Goal: Use online tool/utility: Utilize a website feature to perform a specific function

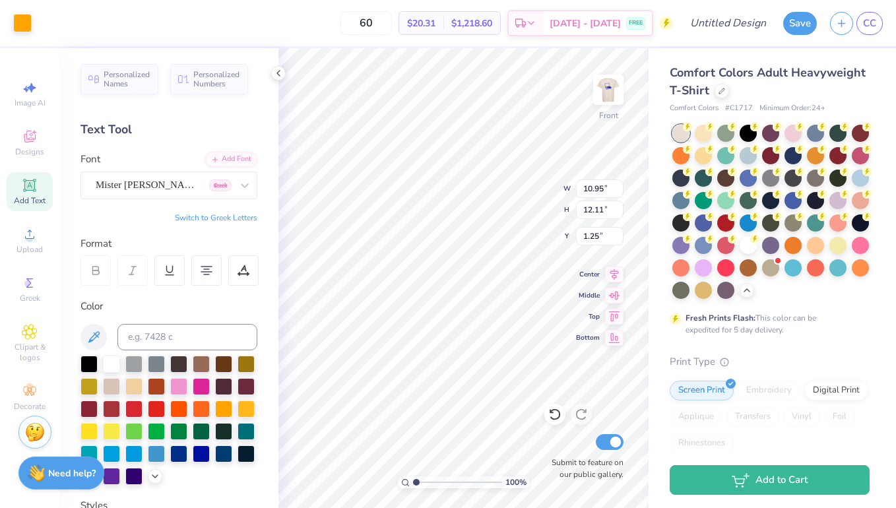
scroll to position [18, 0]
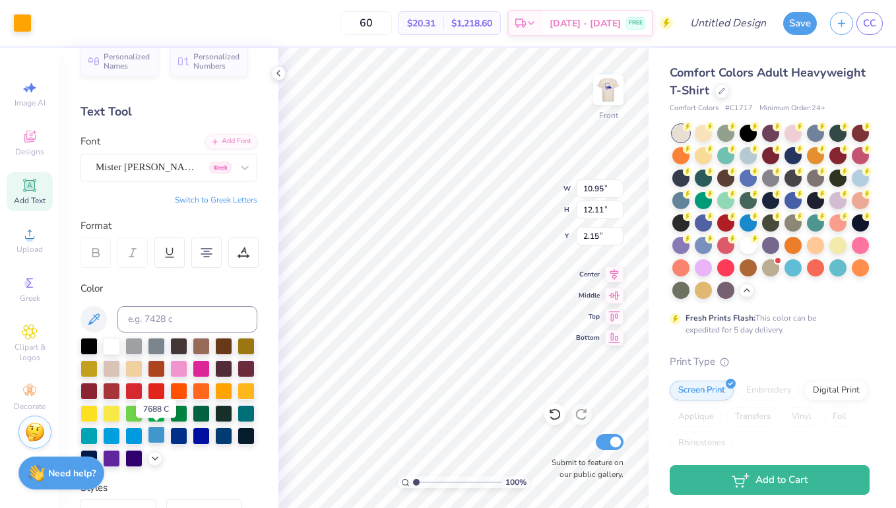
click at [153, 436] on div at bounding box center [156, 434] width 17 height 17
click at [162, 436] on div at bounding box center [156, 434] width 17 height 17
click at [251, 420] on div at bounding box center [246, 412] width 17 height 17
type input "11.29"
click at [246, 347] on div at bounding box center [246, 345] width 17 height 17
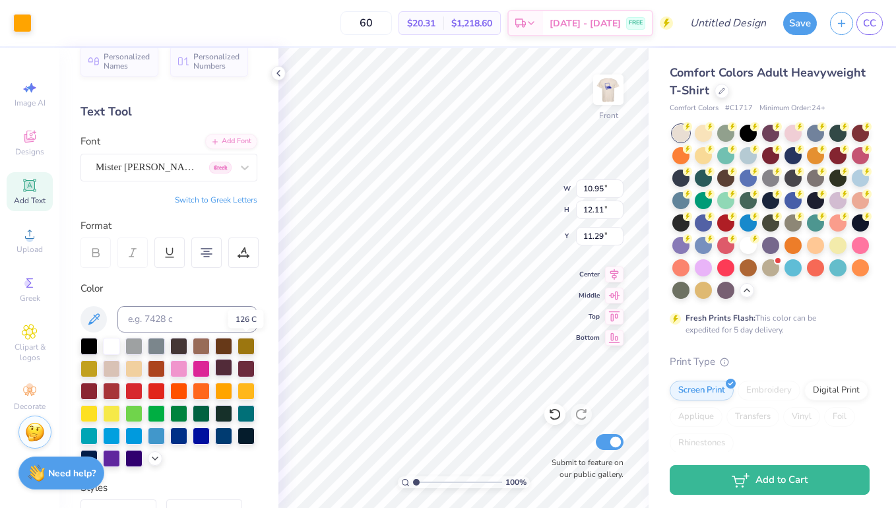
click at [231, 361] on div at bounding box center [223, 367] width 17 height 17
click at [232, 389] on div at bounding box center [223, 389] width 17 height 17
click at [180, 389] on div at bounding box center [178, 389] width 17 height 17
click at [139, 384] on div at bounding box center [133, 389] width 17 height 17
click at [131, 391] on div at bounding box center [133, 389] width 17 height 17
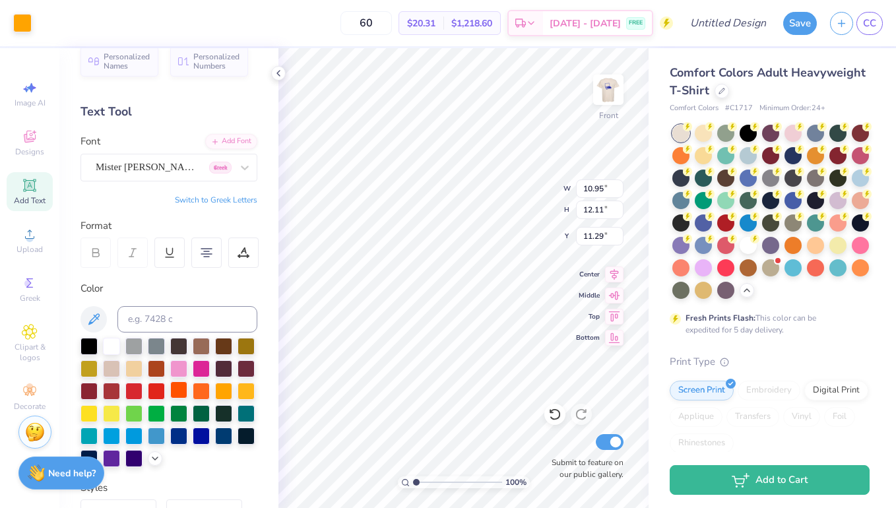
click at [187, 398] on div at bounding box center [178, 389] width 17 height 17
click at [189, 426] on div at bounding box center [169, 402] width 177 height 129
click at [181, 430] on div at bounding box center [178, 434] width 17 height 17
type input "10.70"
type input "4.74"
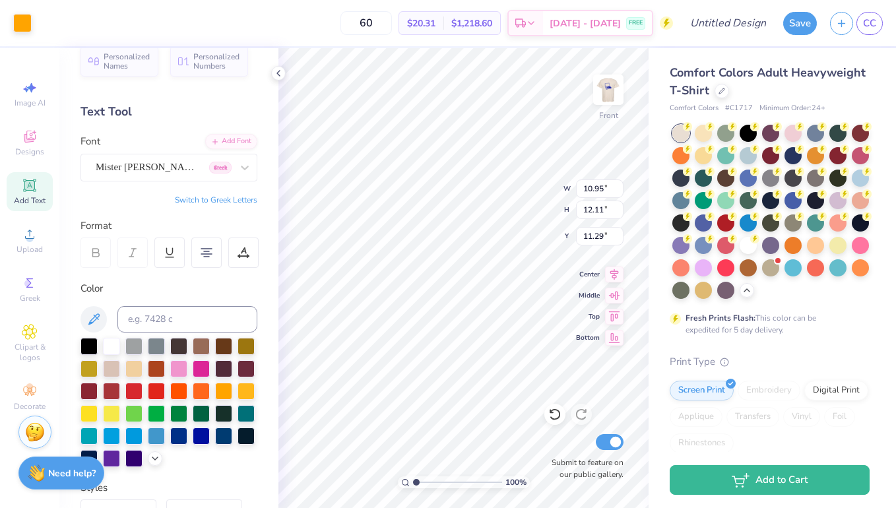
type input "4.93"
click at [614, 87] on img at bounding box center [608, 89] width 53 height 53
click at [599, 451] on div "Almost there" at bounding box center [588, 278] width 618 height 460
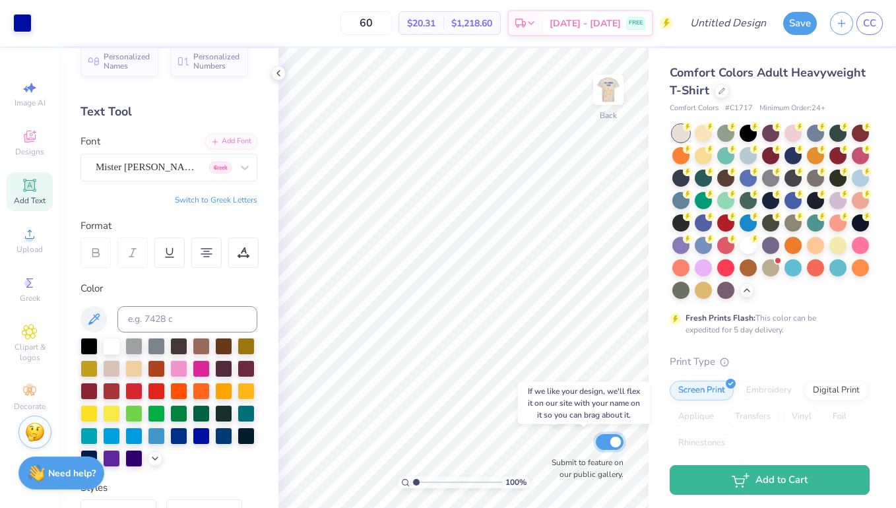
click at [603, 448] on input "Submit to feature on our public gallery." at bounding box center [610, 442] width 28 height 16
checkbox input "false"
click at [23, 28] on div at bounding box center [22, 22] width 18 height 18
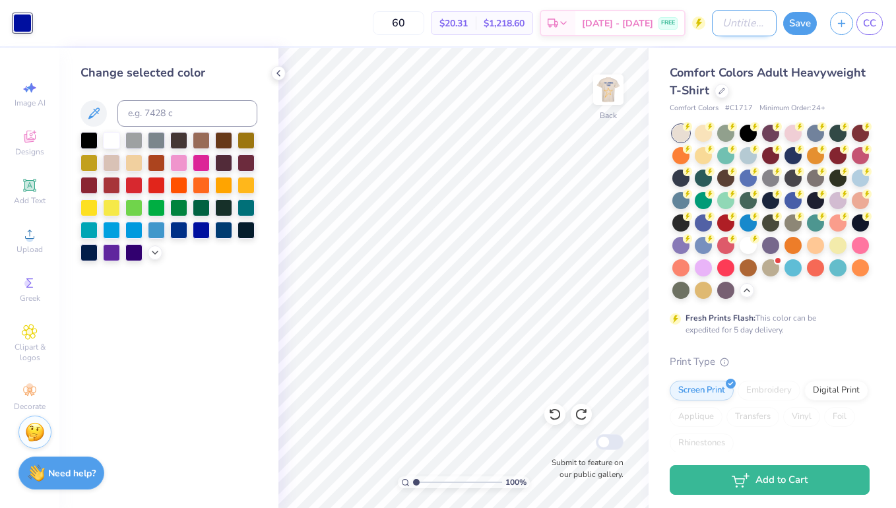
click at [712, 26] on input "Design Title" at bounding box center [744, 23] width 65 height 26
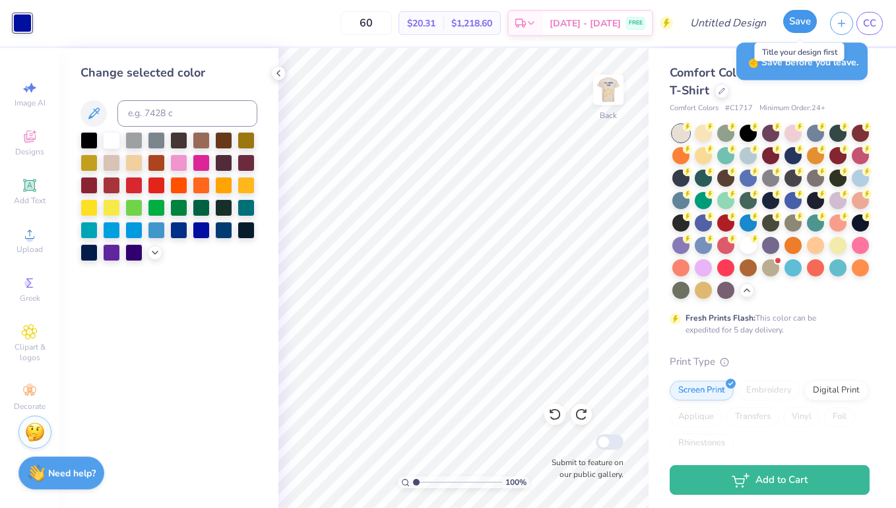
click at [796, 25] on button "Save" at bounding box center [800, 21] width 34 height 23
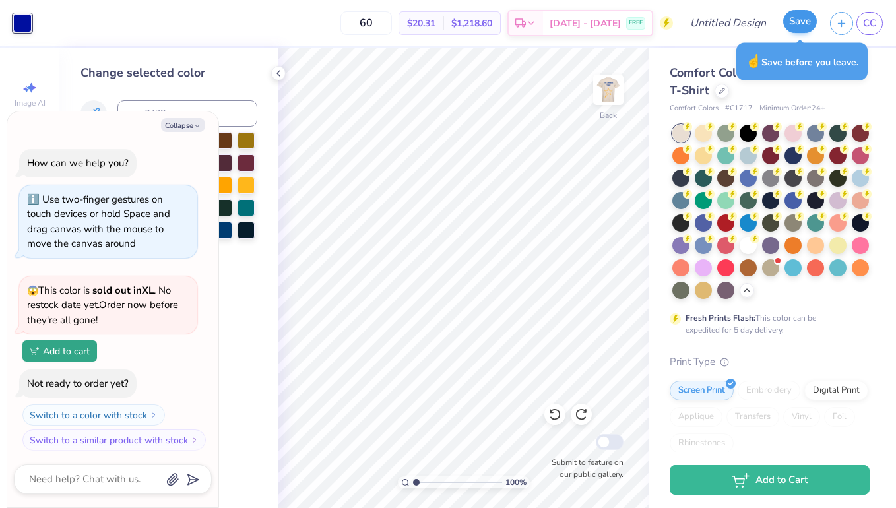
scroll to position [617, 0]
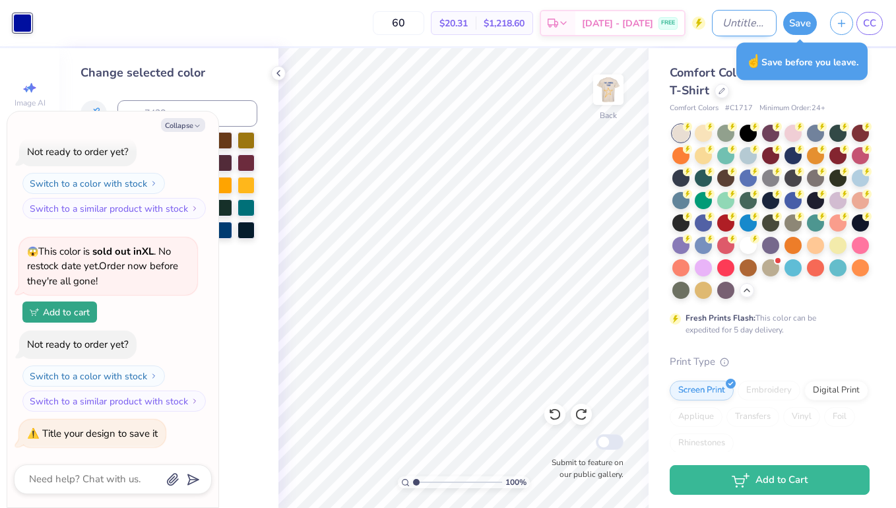
type textarea "x"
click at [741, 25] on input "Design Title" at bounding box center [744, 23] width 65 height 26
type input "R"
type textarea "x"
type input "Re"
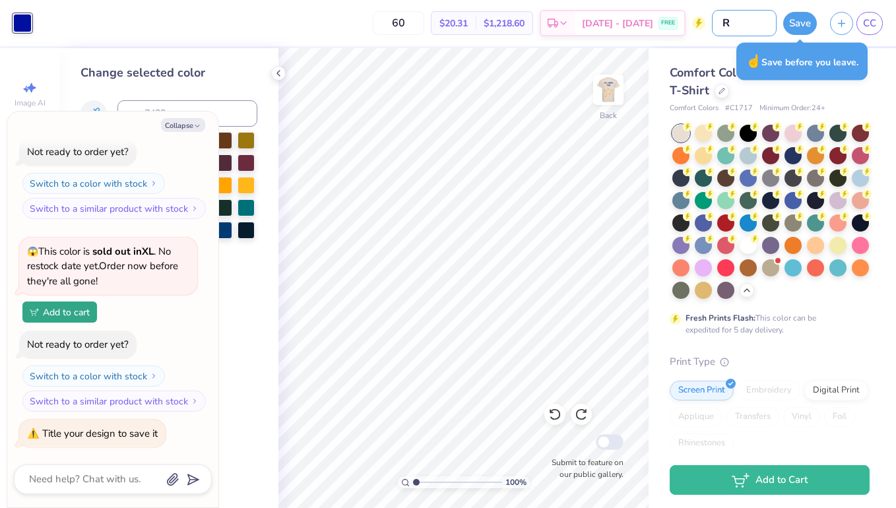
type textarea "x"
type input "Rec"
type textarea "x"
type input "Reco"
type textarea "x"
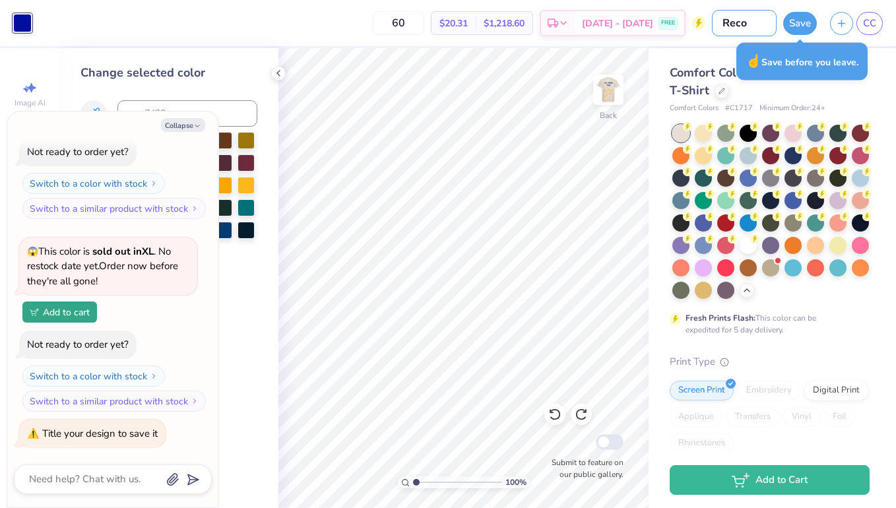
type input "Recor"
type textarea "x"
type input "Record"
type textarea "x"
type input "Record"
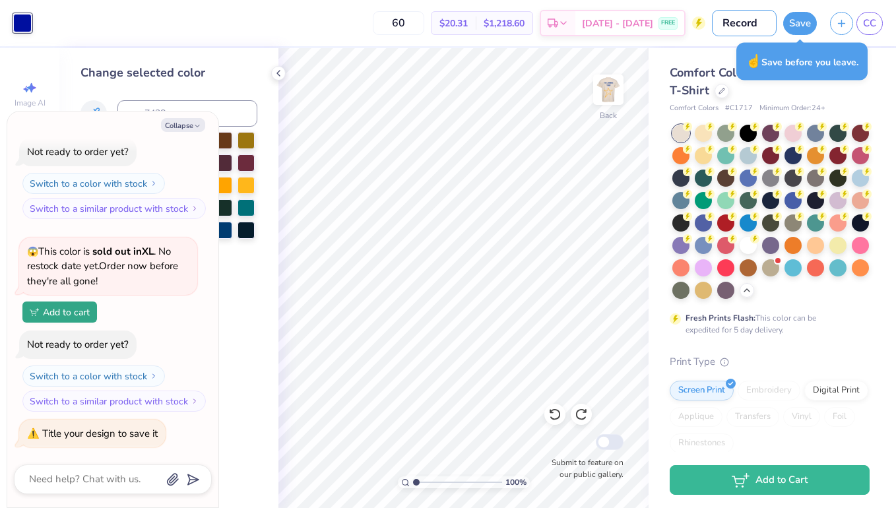
type textarea "x"
type input "Record P"
type textarea "x"
type input "Record Pl"
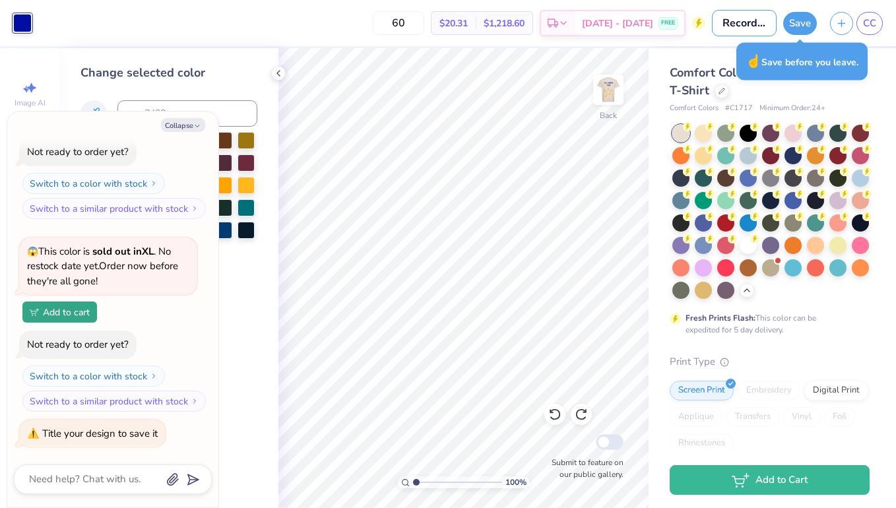
type textarea "x"
type input "Record Pla"
type textarea "x"
type input "Record Play"
type textarea "x"
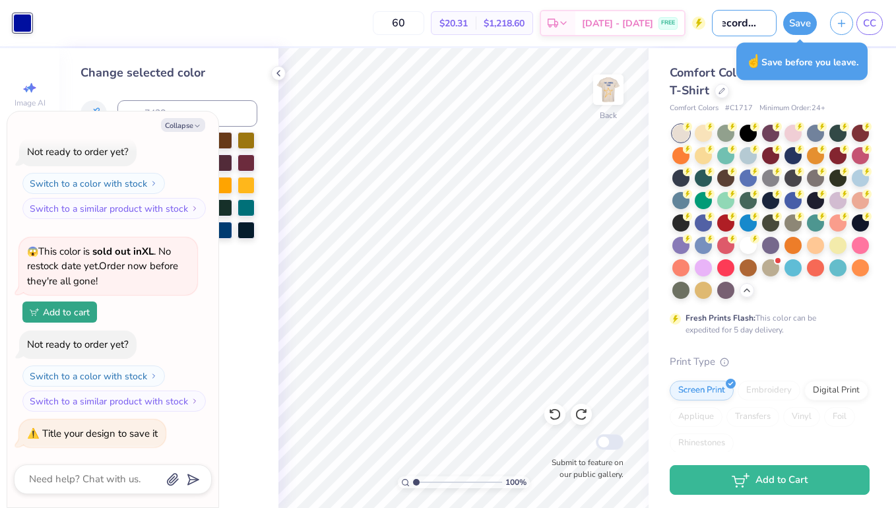
type input "Record Playe"
type textarea "x"
type input "Record Player"
type textarea "x"
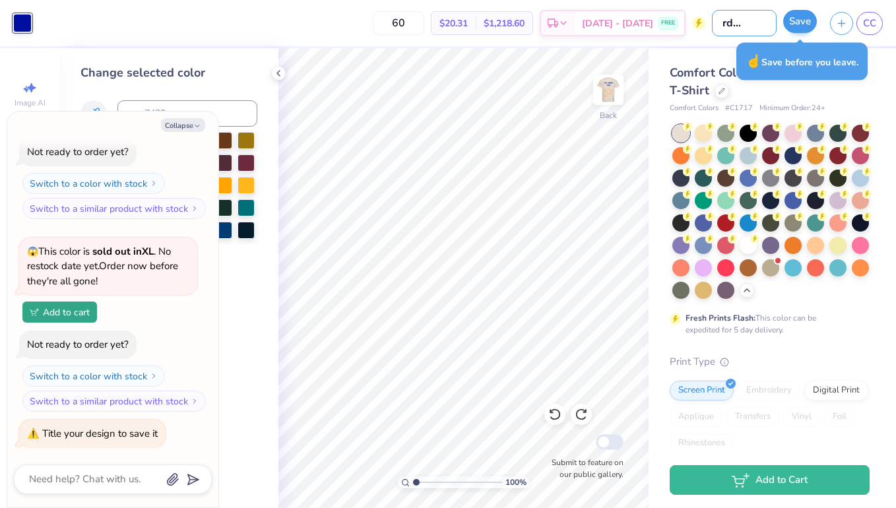
type input "Record Player"
click at [794, 25] on button "Save" at bounding box center [800, 21] width 34 height 23
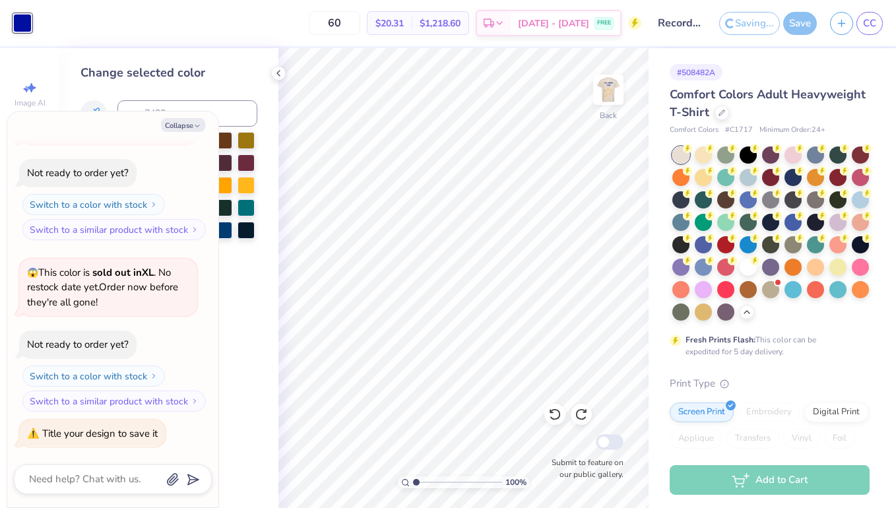
scroll to position [617, 0]
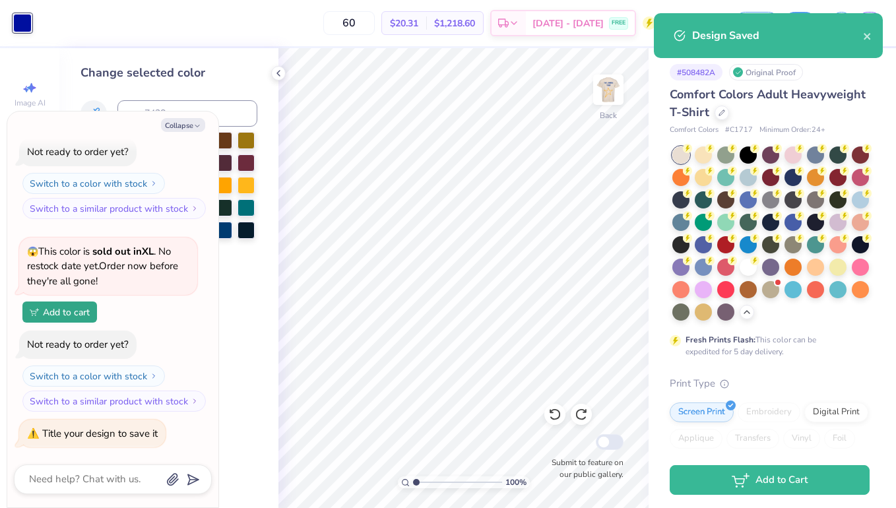
type textarea "x"
